Goal: Information Seeking & Learning: Learn about a topic

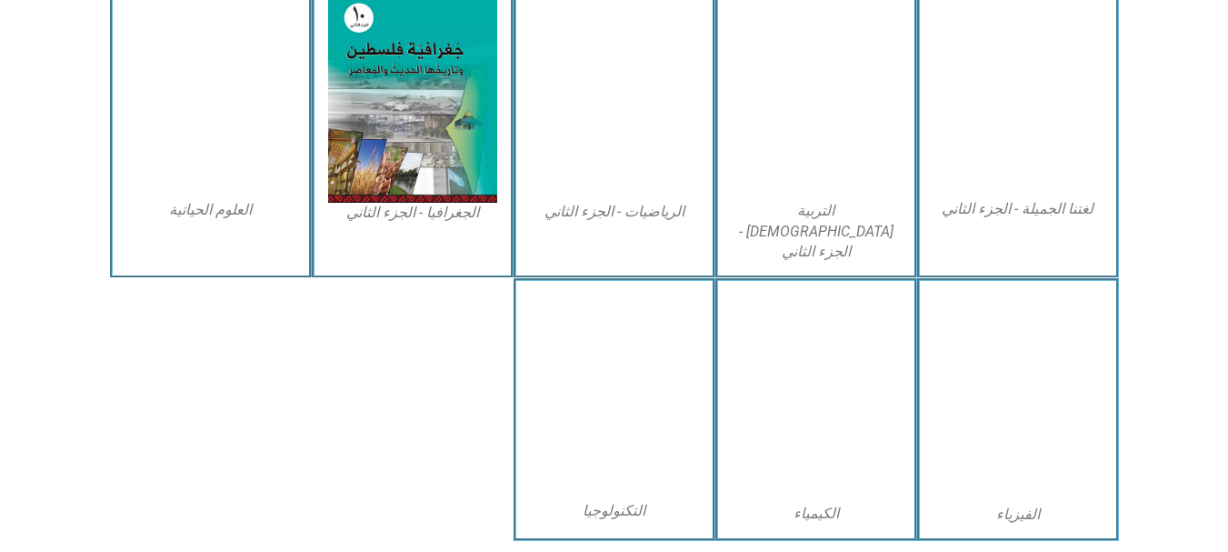
scroll to position [858, 0]
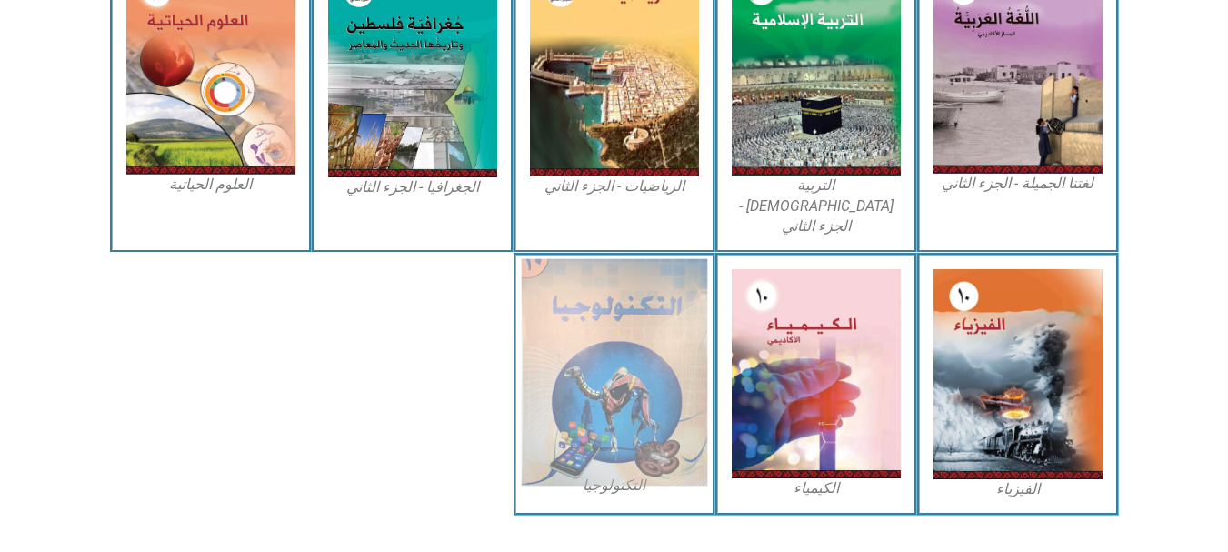
click at [646, 361] on img at bounding box center [614, 372] width 186 height 227
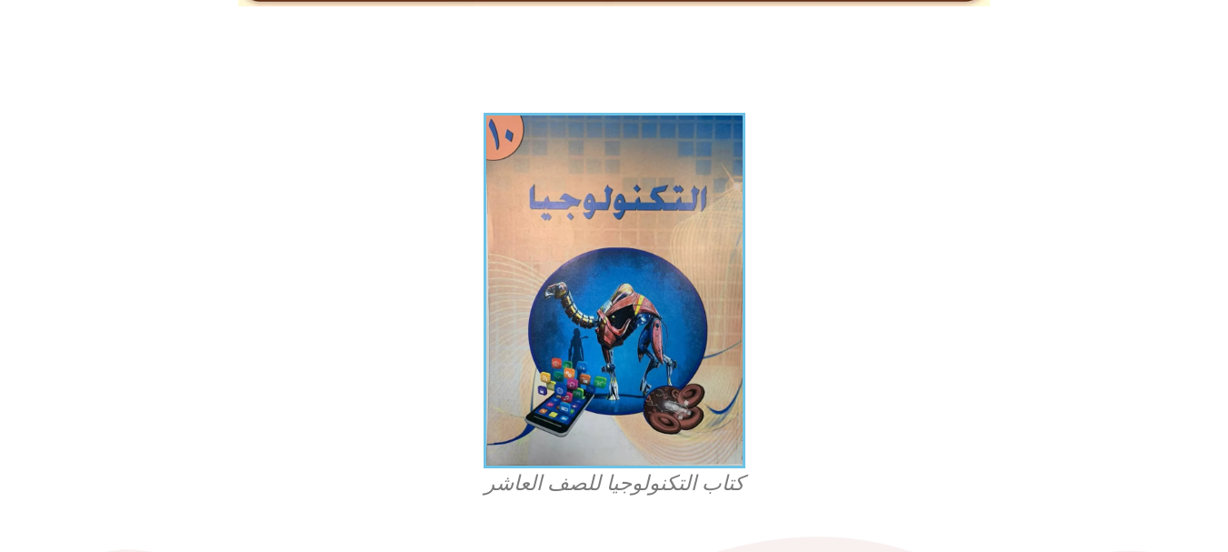
scroll to position [364, 0]
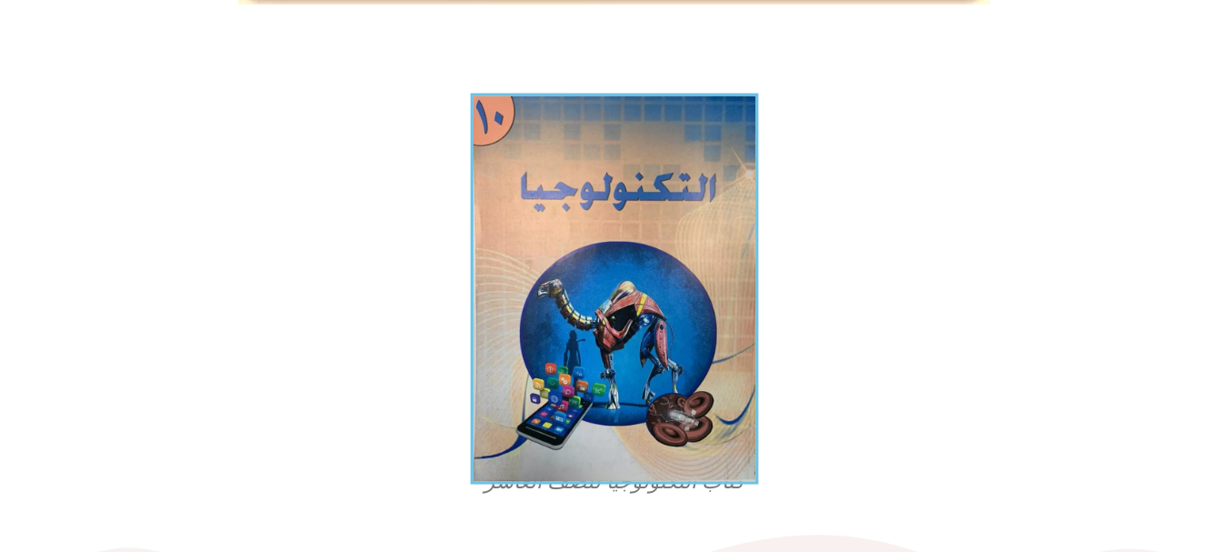
click at [657, 326] on img at bounding box center [614, 288] width 288 height 391
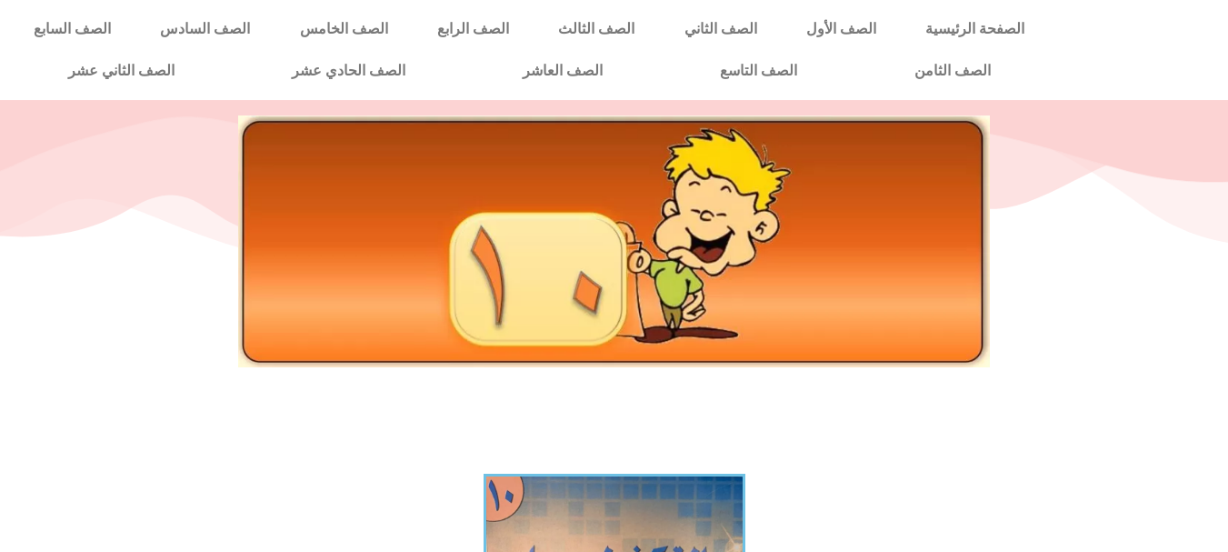
scroll to position [0, 0]
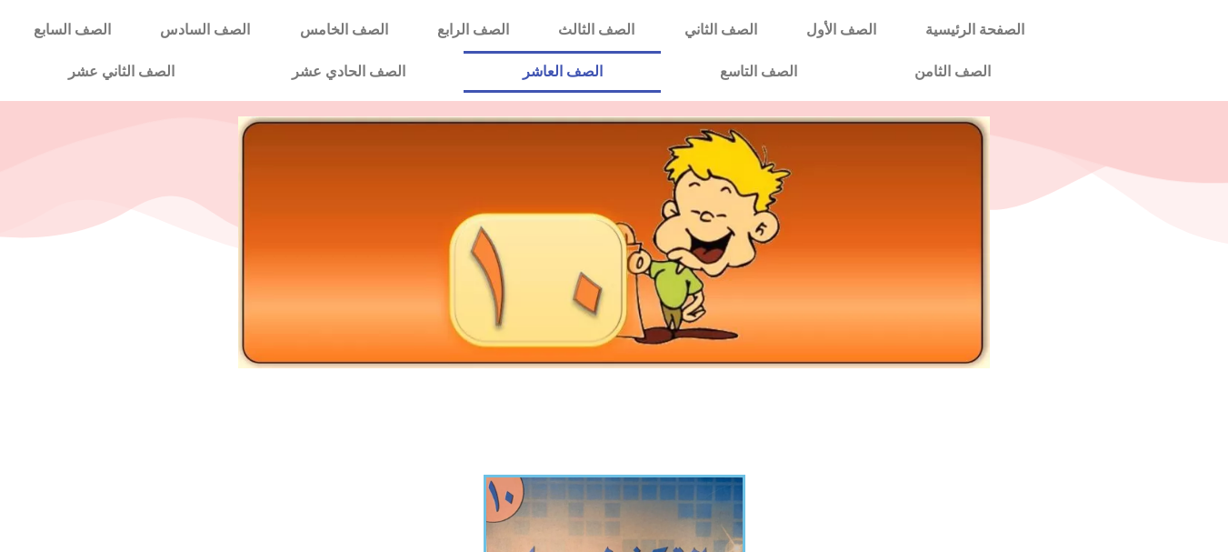
click at [661, 70] on link "الصف العاشر" at bounding box center [562, 72] width 197 height 42
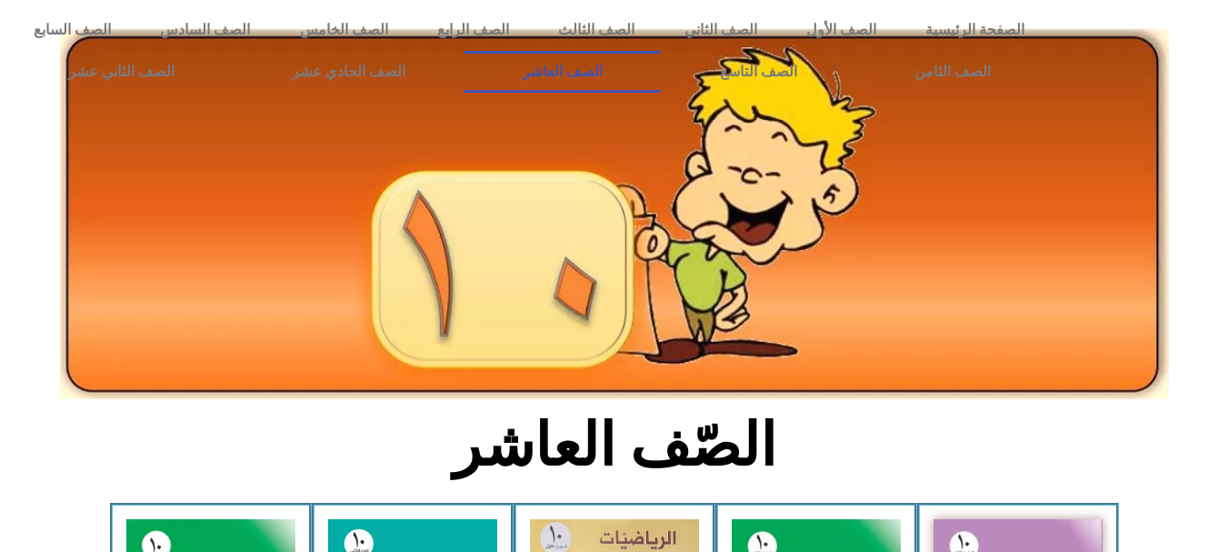
scroll to position [767, 0]
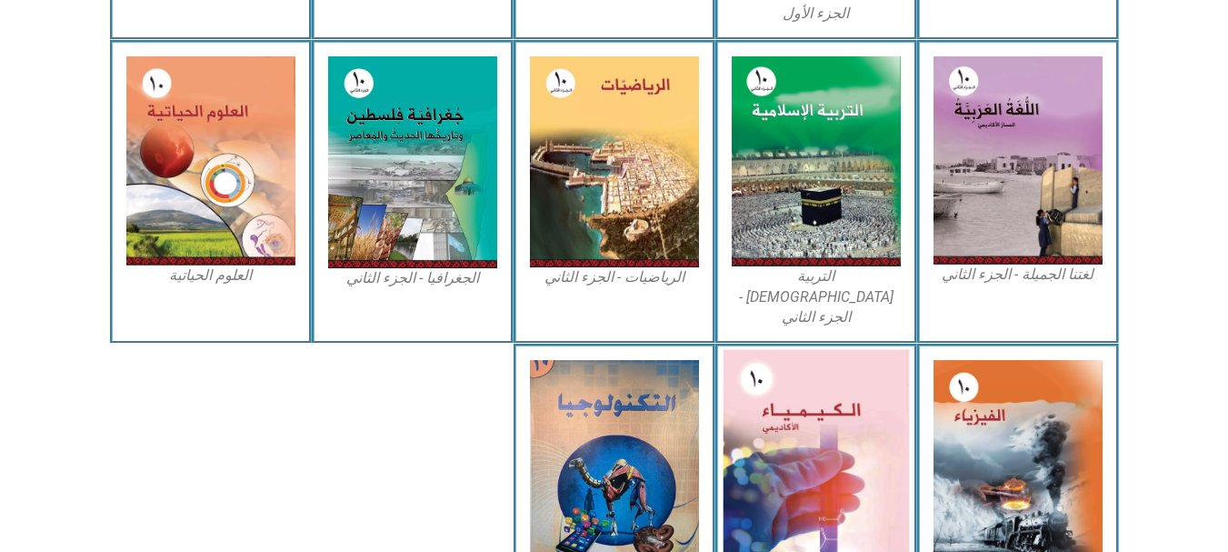
click at [800, 413] on img at bounding box center [816, 464] width 186 height 229
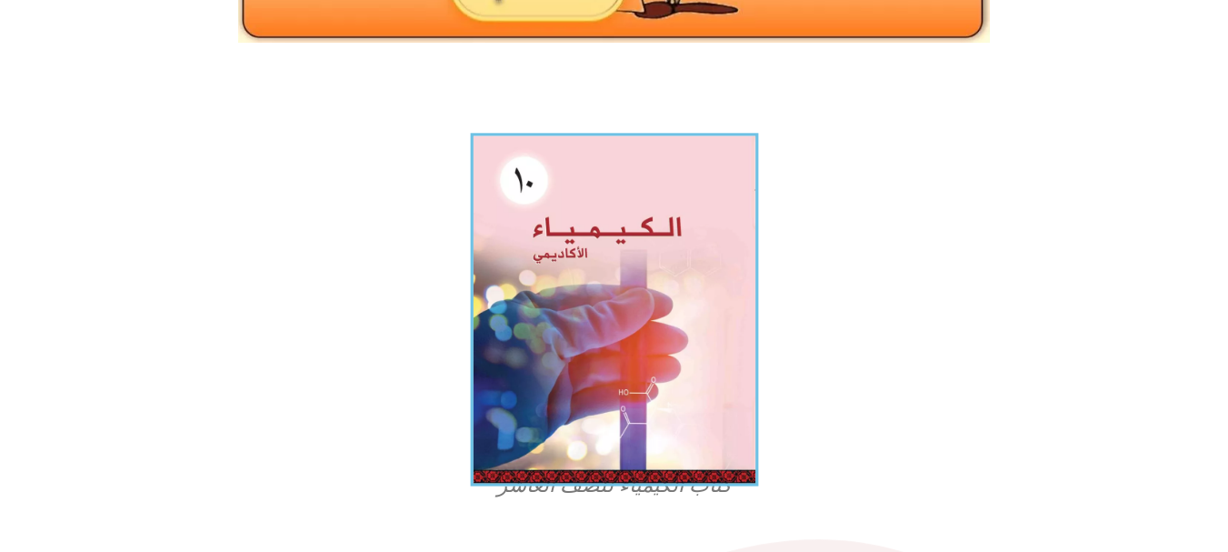
scroll to position [364, 0]
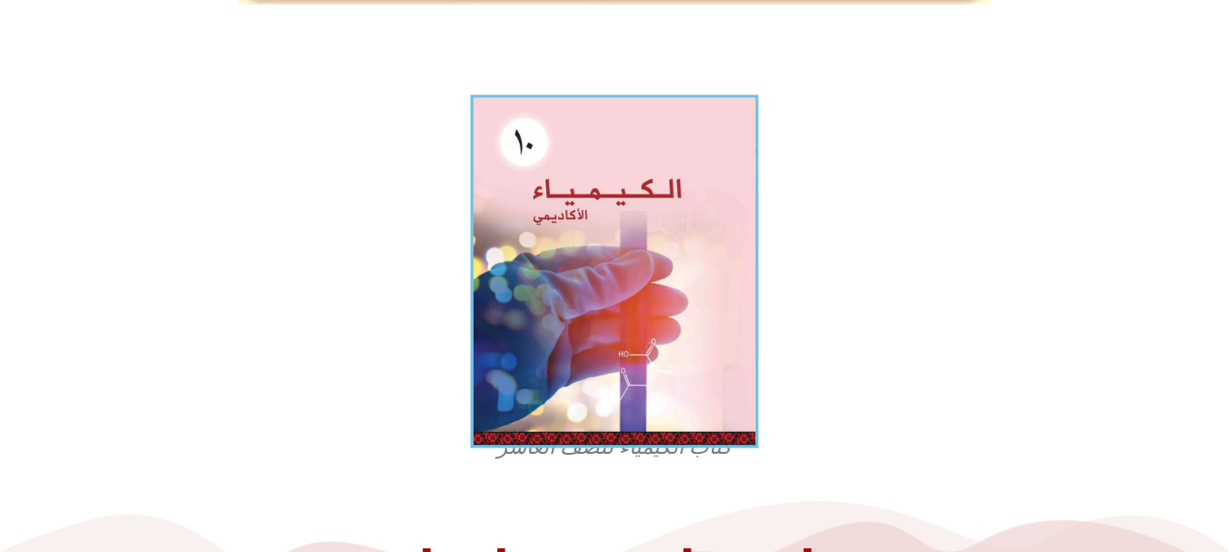
click at [594, 337] on img at bounding box center [614, 272] width 288 height 354
